Goal: Complete application form

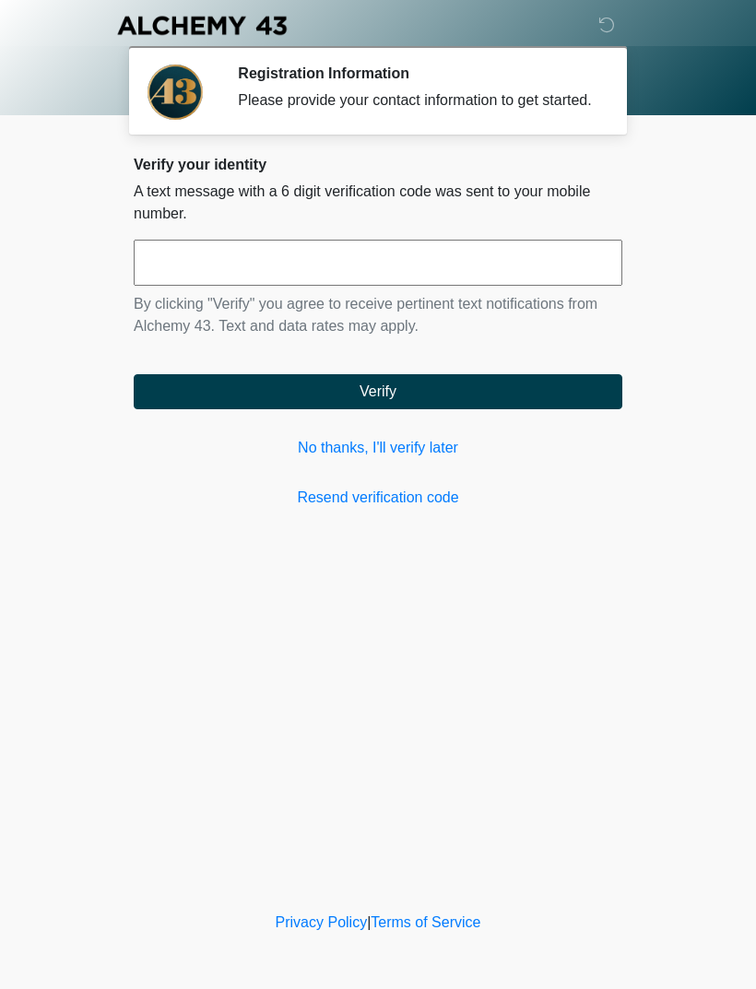
click at [270, 259] on input "text" at bounding box center [378, 263] width 488 height 46
type input "******"
click at [493, 406] on button "Verify" at bounding box center [378, 391] width 488 height 35
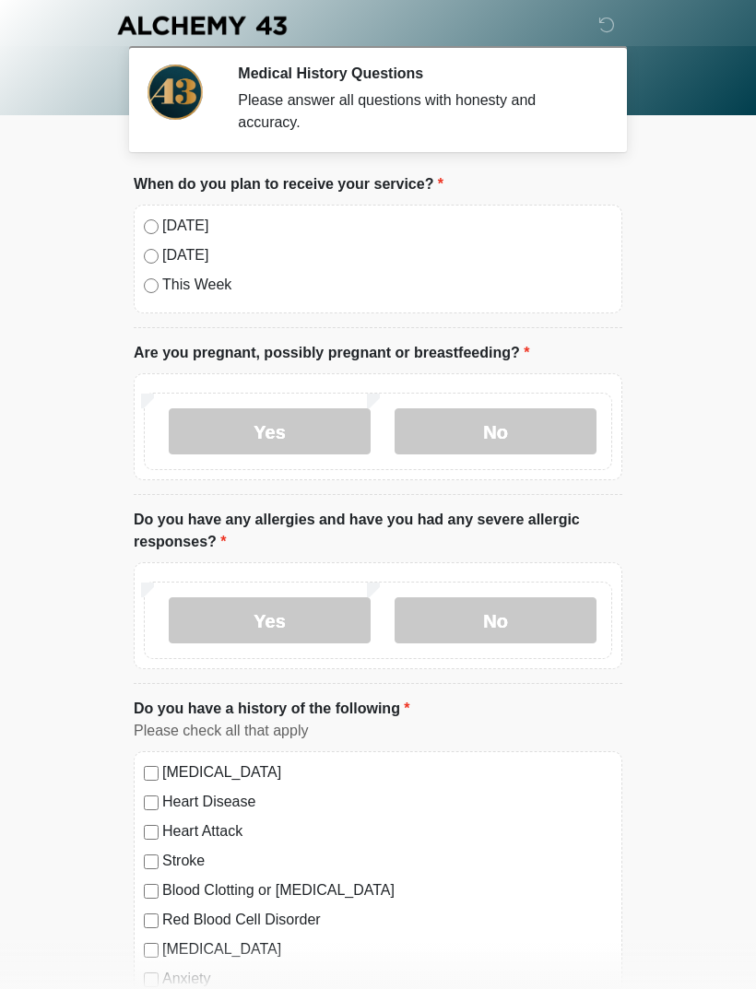
click at [174, 229] on label "[DATE]" at bounding box center [387, 226] width 450 height 22
click at [534, 429] on label "No" at bounding box center [495, 431] width 202 height 46
click at [526, 617] on label "No" at bounding box center [495, 620] width 202 height 46
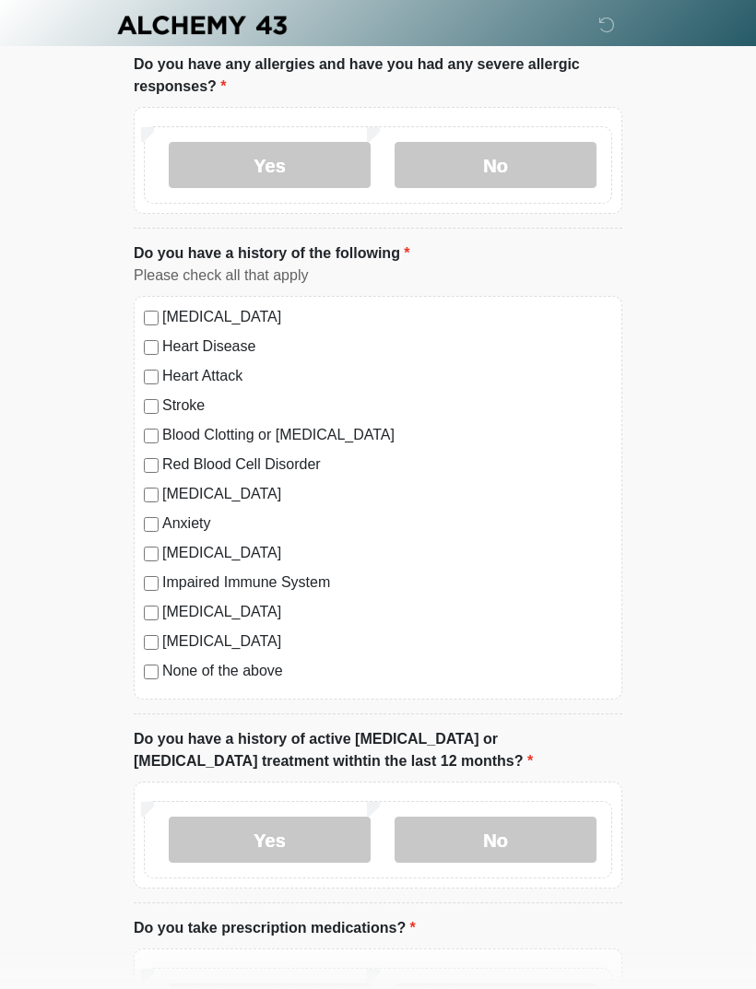
scroll to position [454, 0]
click at [221, 680] on label "None of the above" at bounding box center [387, 672] width 450 height 22
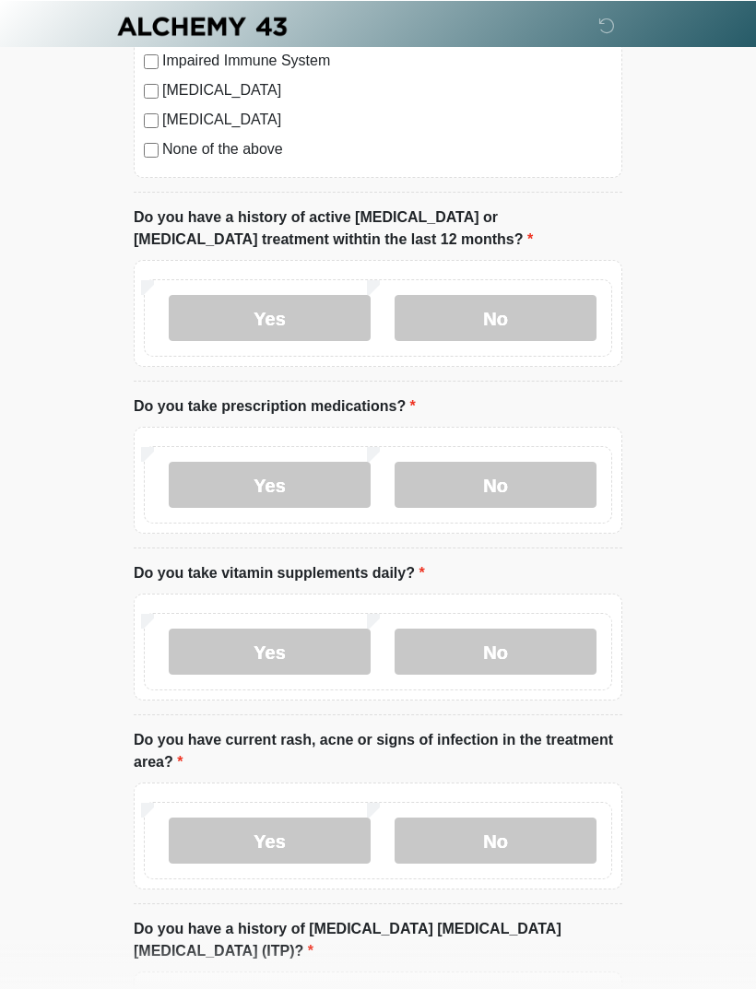
click at [509, 301] on label "No" at bounding box center [495, 317] width 202 height 46
click at [293, 481] on label "Yes" at bounding box center [270, 485] width 202 height 46
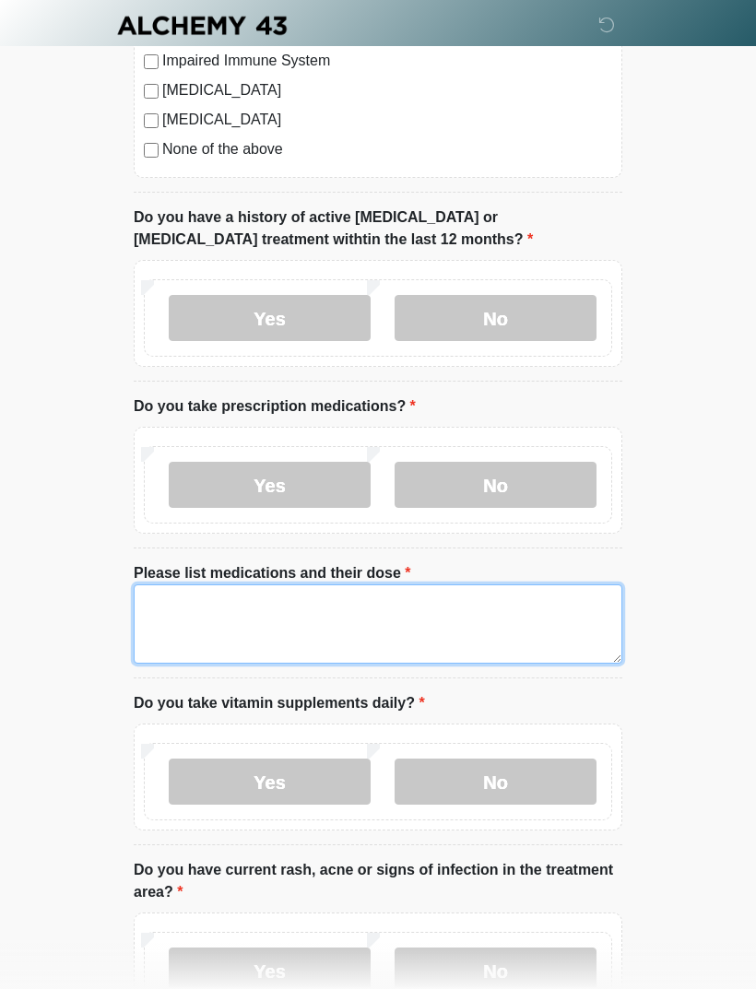
click at [271, 627] on textarea "Please list medications and their dose" at bounding box center [378, 623] width 488 height 79
type textarea "*"
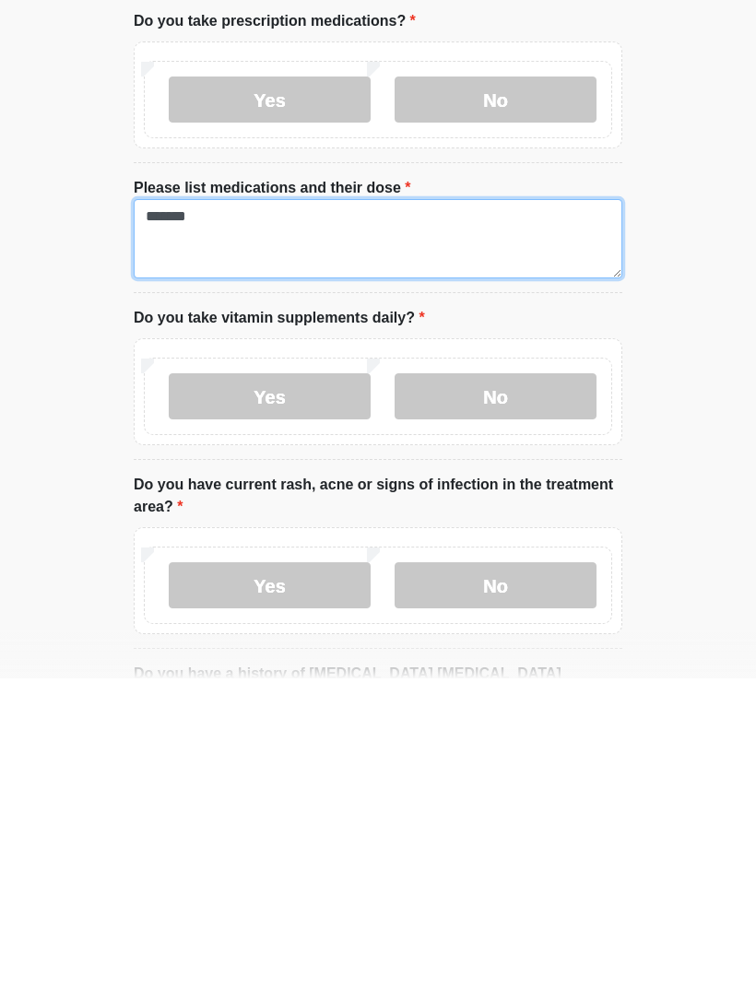
scroll to position [1052, 0]
type textarea "*******"
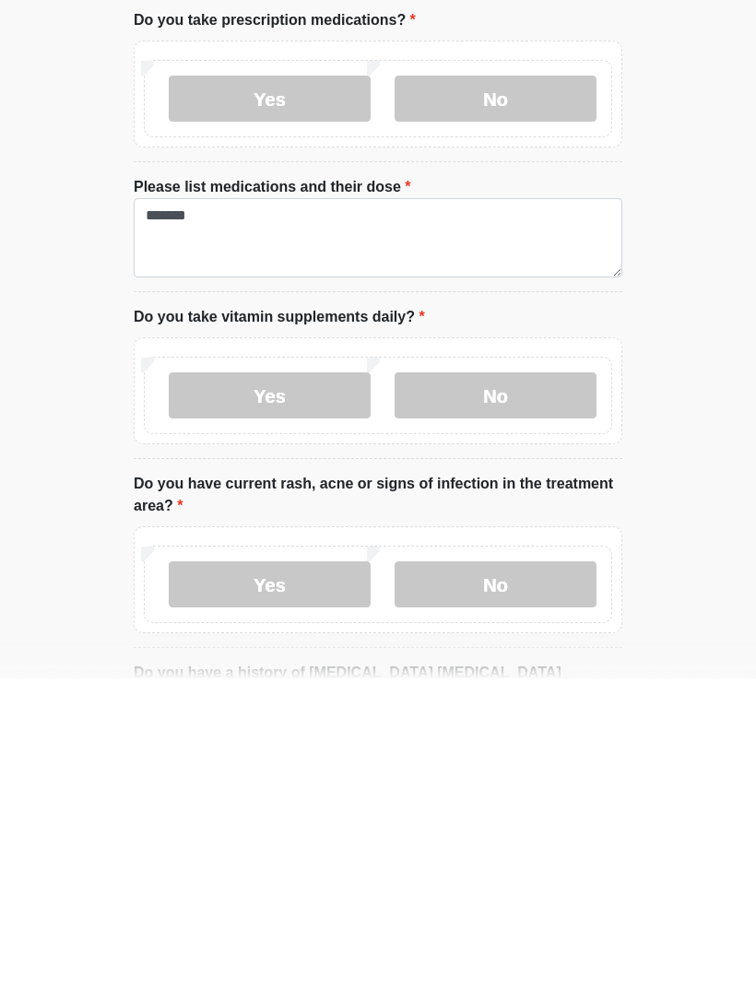
click at [539, 683] on label "No" at bounding box center [495, 706] width 202 height 46
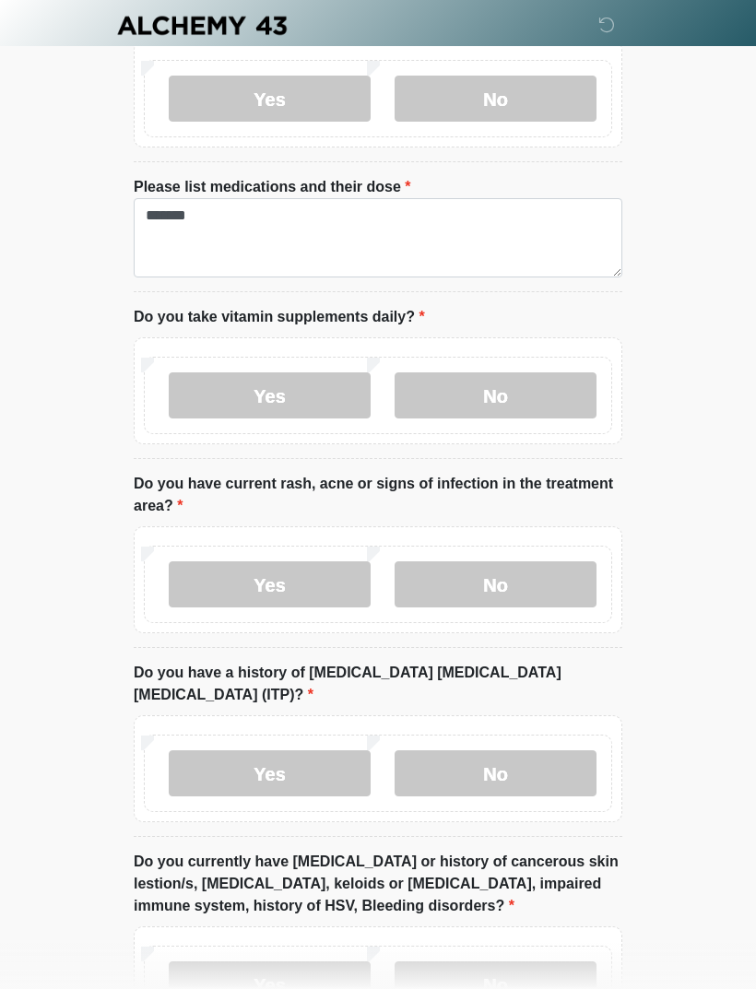
click at [293, 387] on label "Yes" at bounding box center [270, 395] width 202 height 46
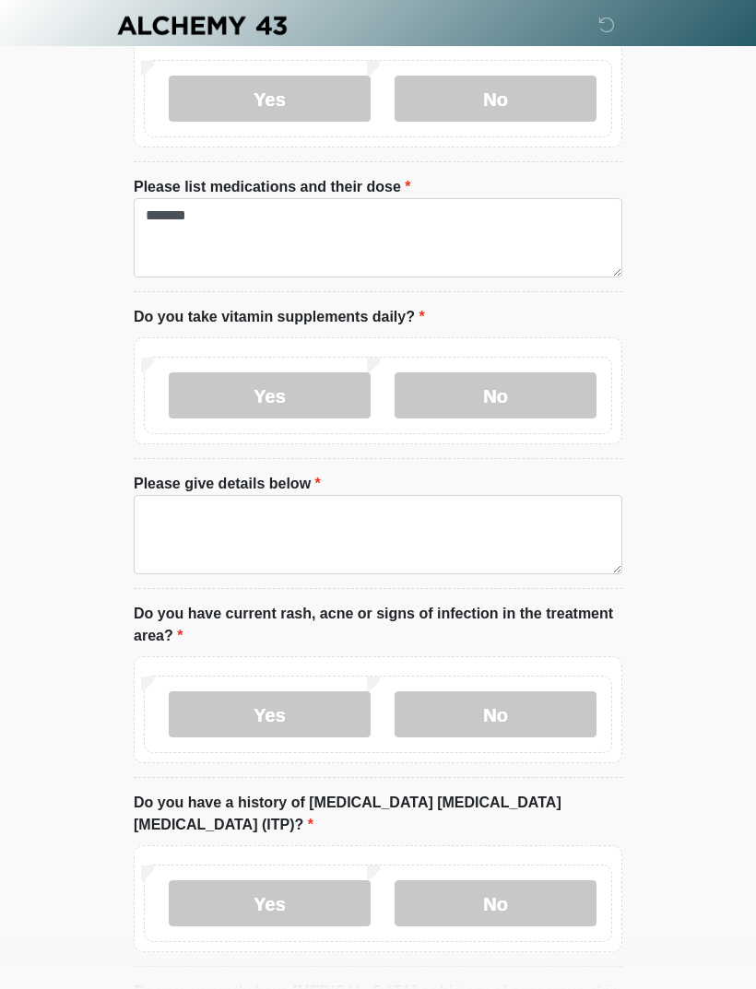
click at [515, 382] on label "No" at bounding box center [495, 395] width 202 height 46
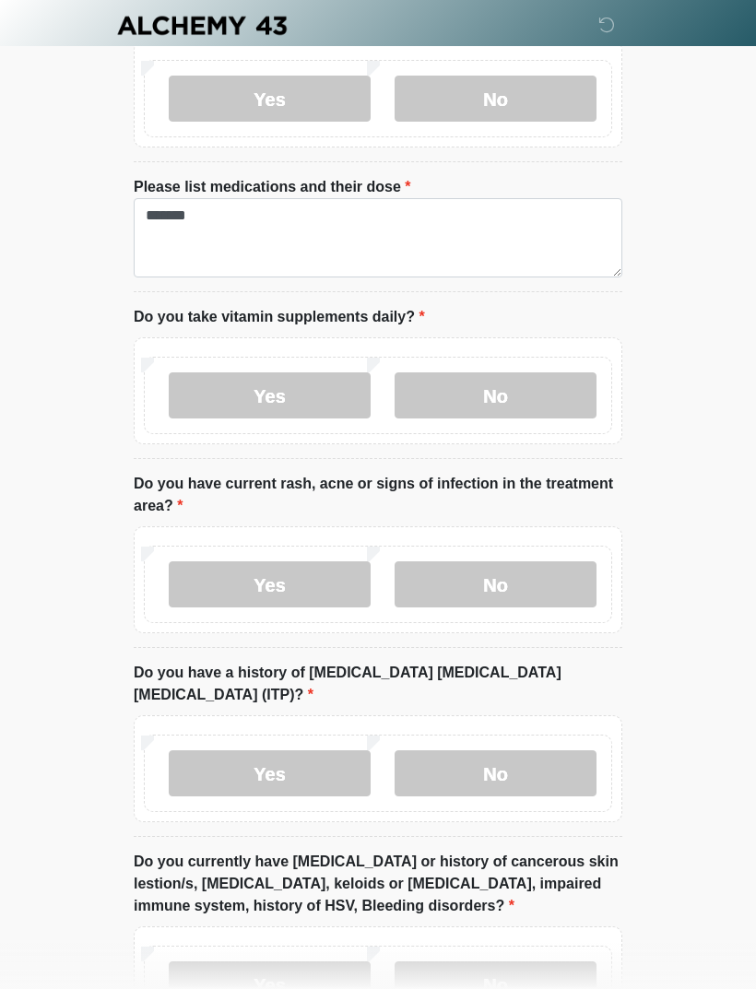
click at [531, 561] on label "No" at bounding box center [495, 584] width 202 height 46
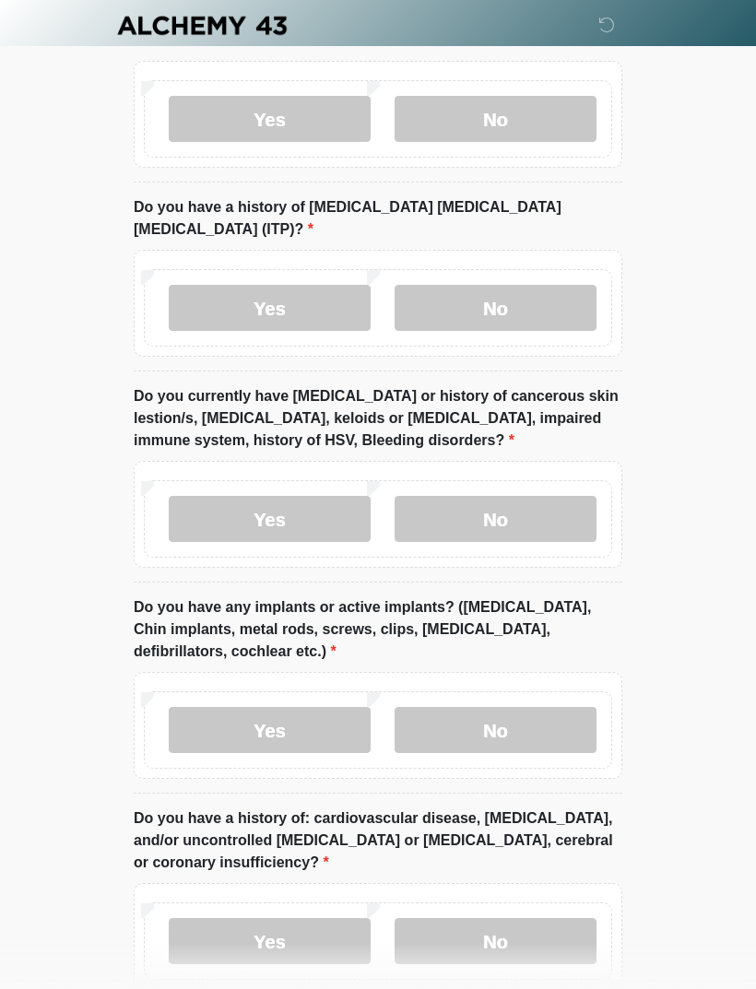
scroll to position [1838, 0]
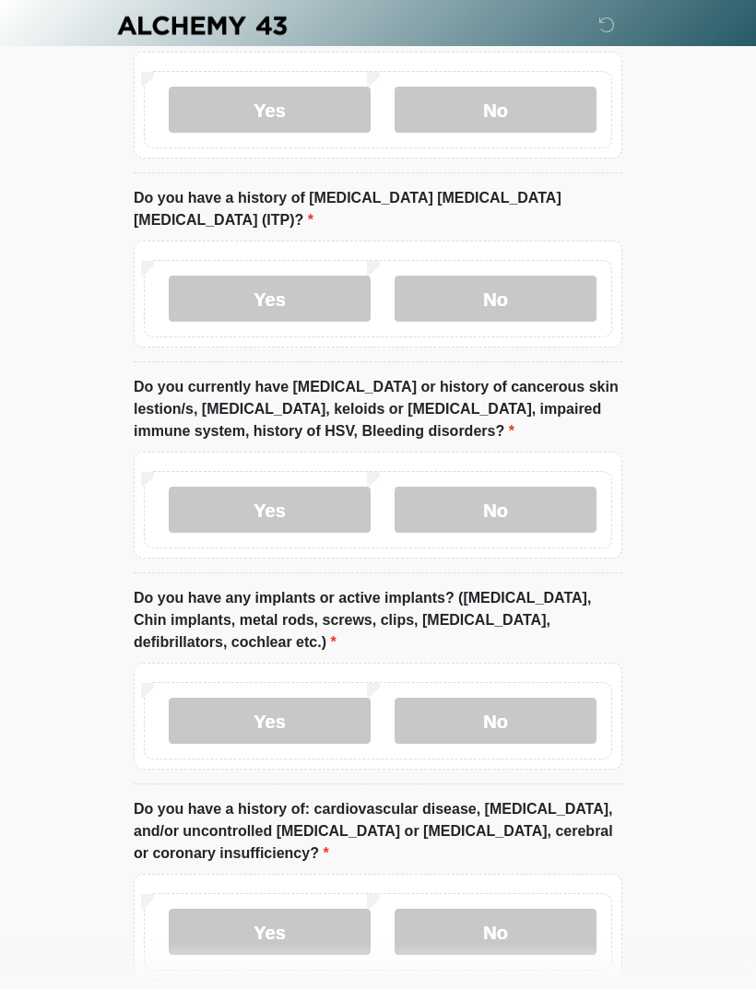
click at [491, 276] on label "No" at bounding box center [495, 299] width 202 height 46
click at [508, 487] on label "No" at bounding box center [495, 510] width 202 height 46
click at [499, 698] on label "No" at bounding box center [495, 721] width 202 height 46
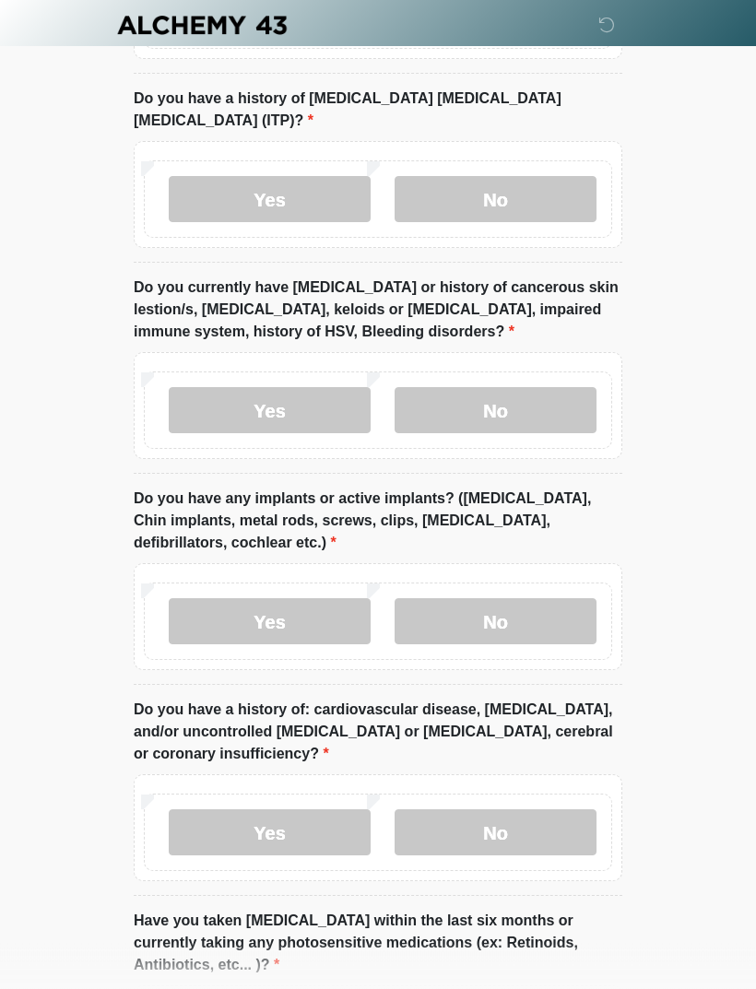
scroll to position [2117, 0]
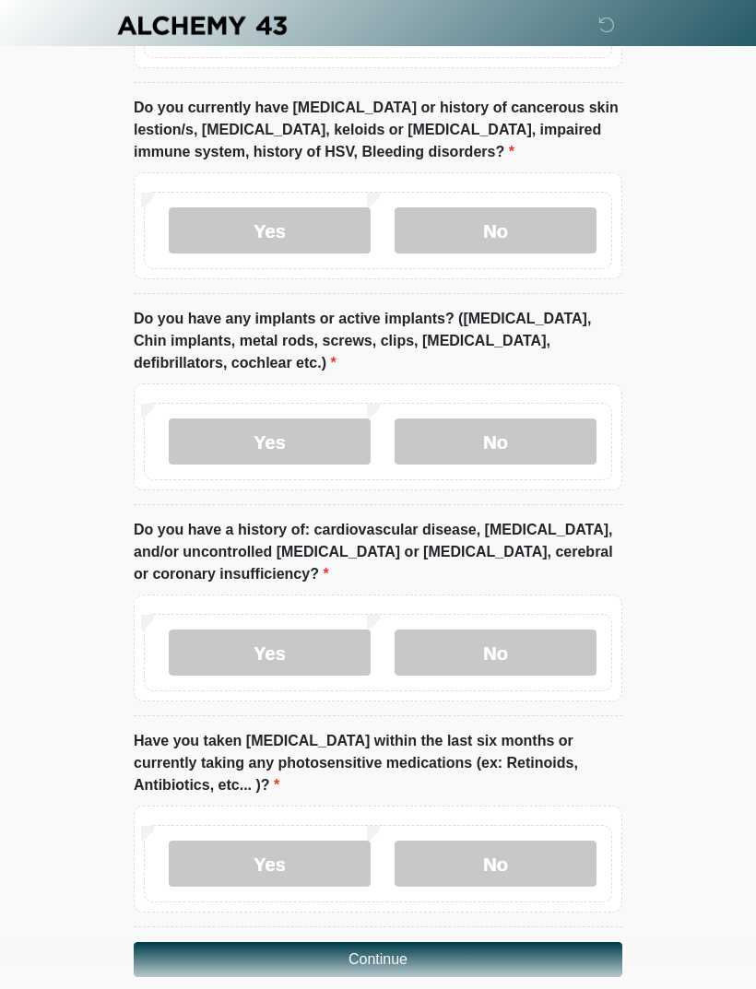
click at [513, 629] on label "No" at bounding box center [495, 652] width 202 height 46
click at [502, 840] on label "No" at bounding box center [495, 863] width 202 height 46
click at [430, 942] on button "Continue" at bounding box center [378, 959] width 488 height 35
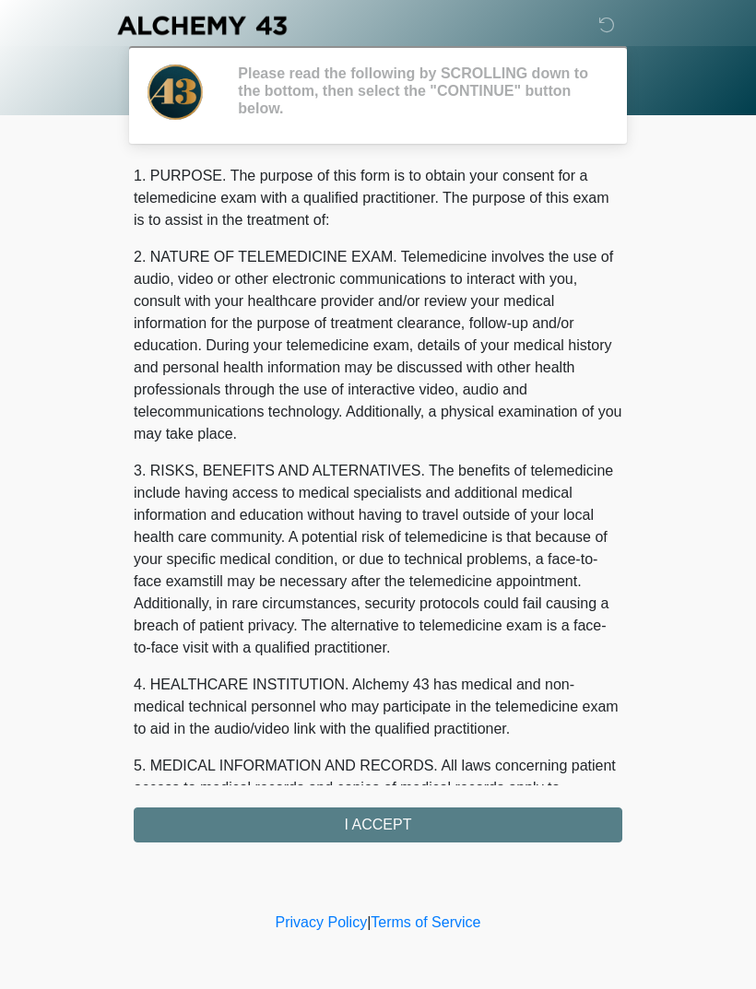
scroll to position [0, 0]
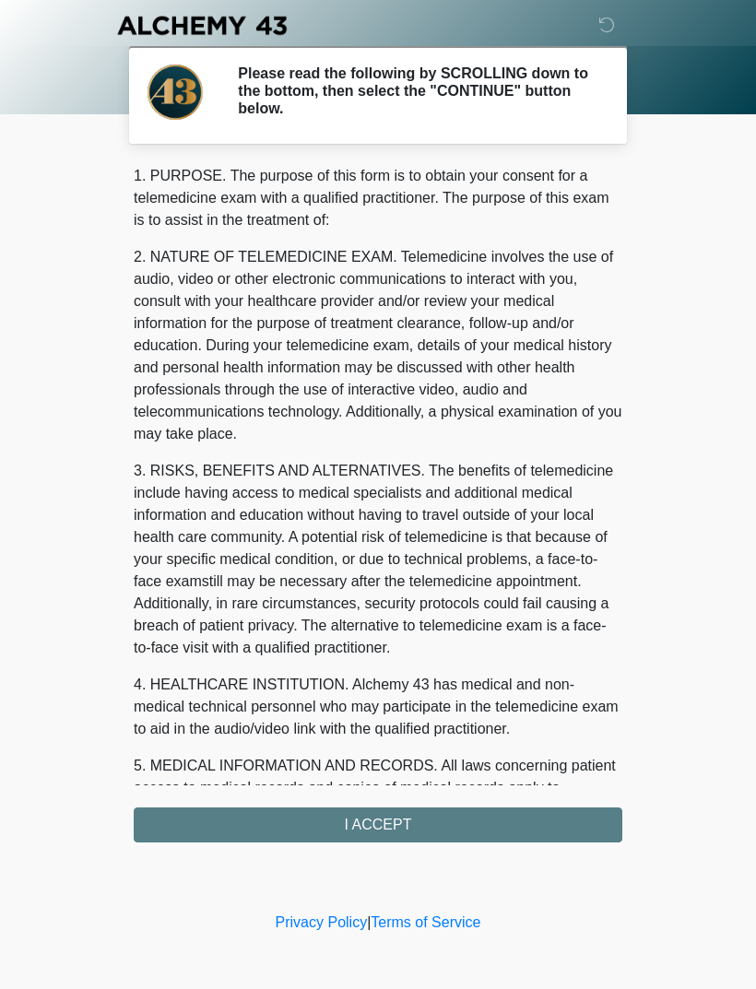
click at [459, 823] on div "1. PURPOSE. The purpose of this form is to obtain your consent for a telemedici…" at bounding box center [378, 503] width 488 height 677
click at [441, 828] on div "1. PURPOSE. The purpose of this form is to obtain your consent for a telemedici…" at bounding box center [378, 503] width 488 height 677
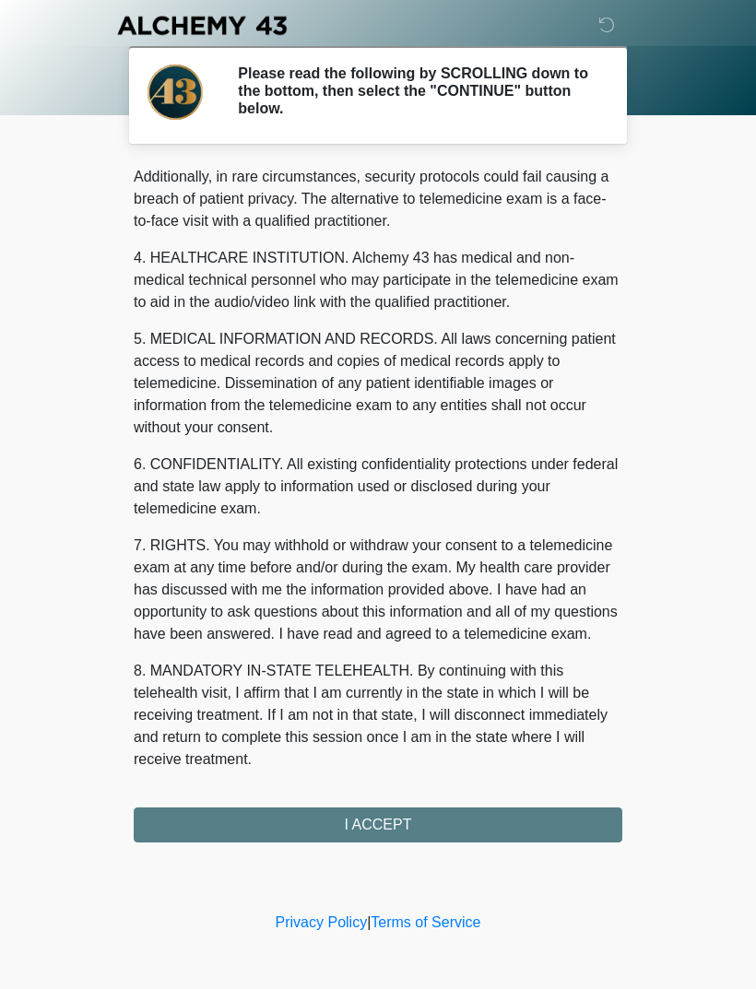
scroll to position [449, 0]
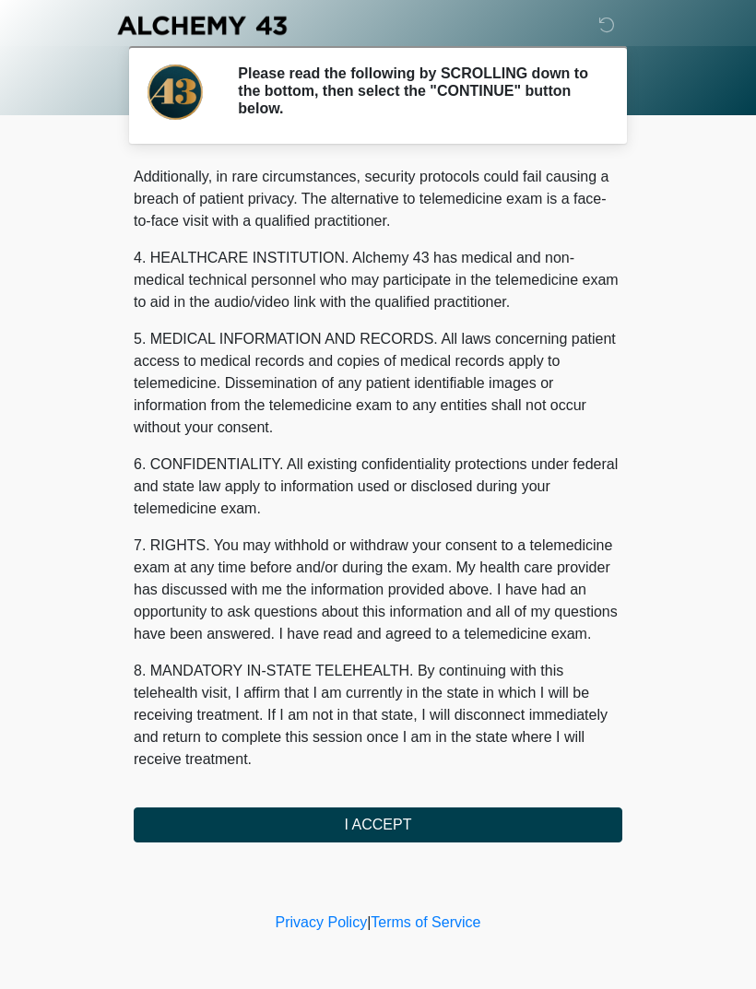
click at [379, 838] on button "I ACCEPT" at bounding box center [378, 824] width 488 height 35
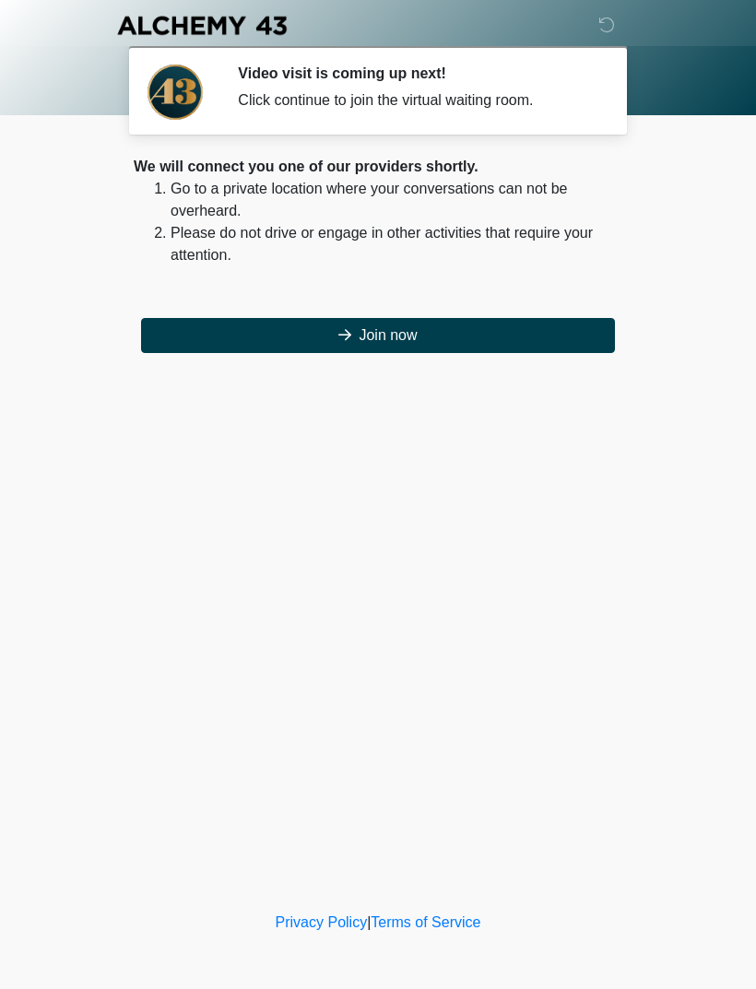
click at [451, 332] on button "Join now" at bounding box center [378, 335] width 474 height 35
